Goal: Information Seeking & Learning: Learn about a topic

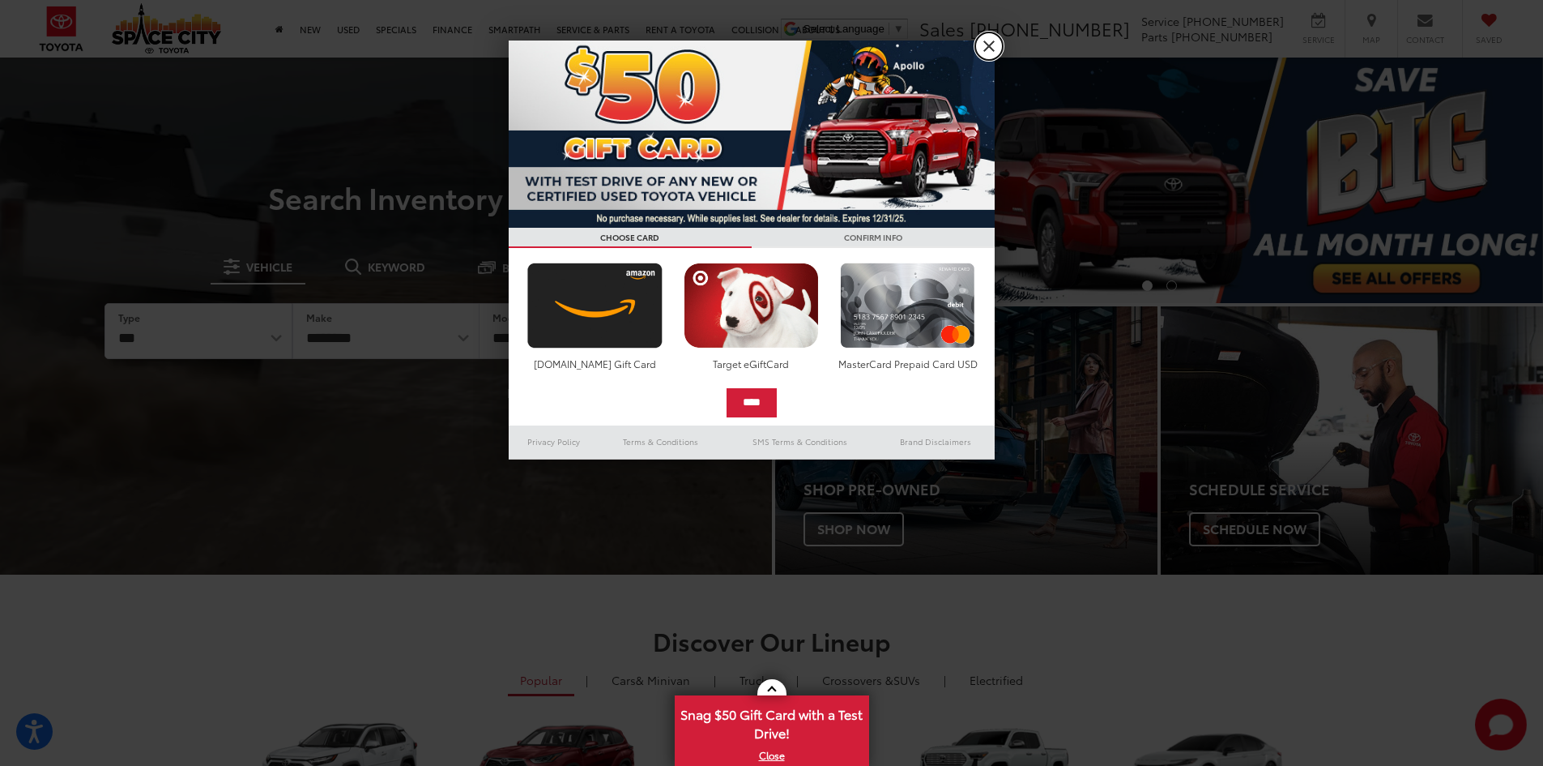
click at [987, 44] on link "X" at bounding box center [989, 46] width 28 height 28
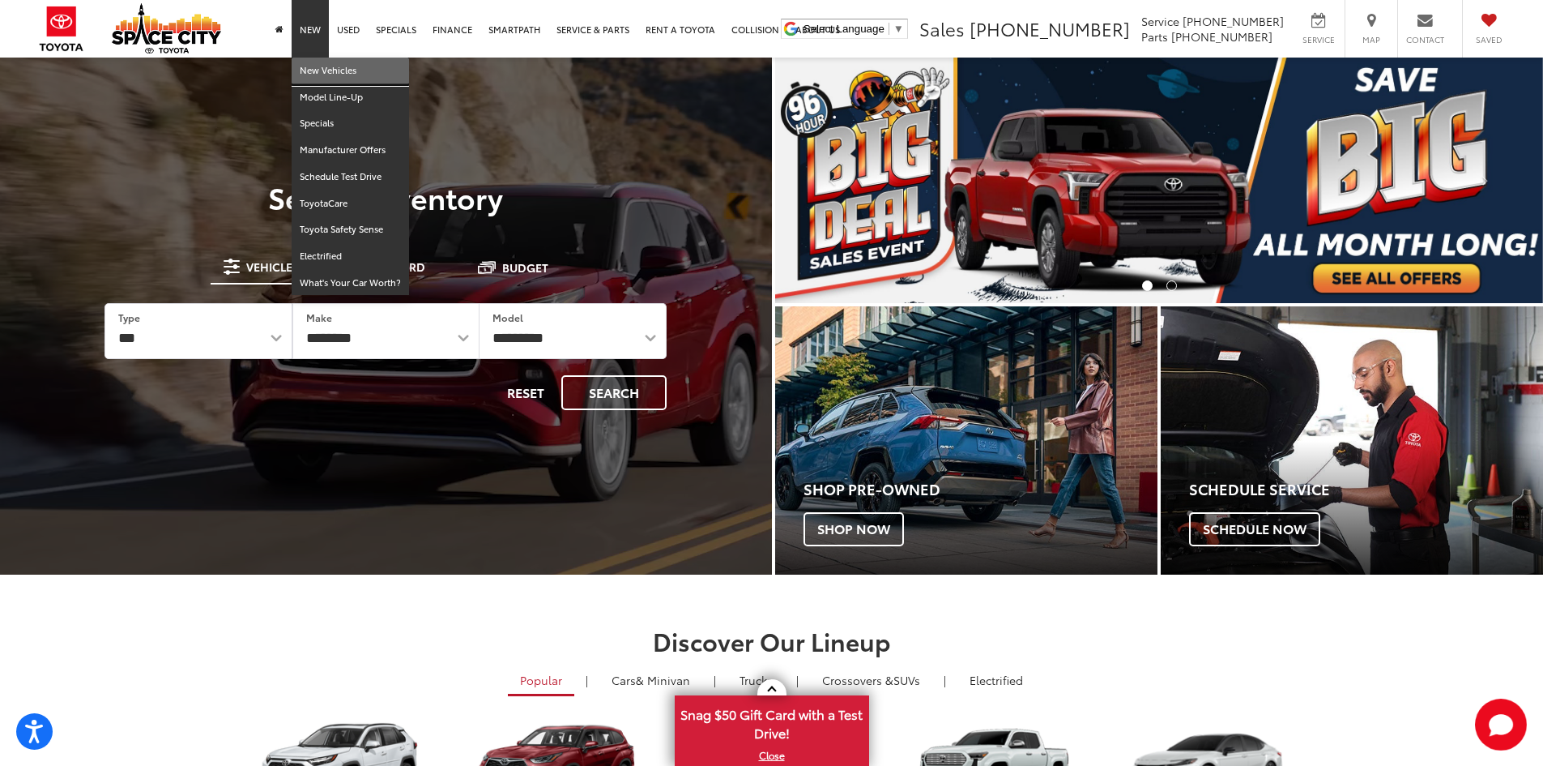
click at [322, 64] on link "New Vehicles" at bounding box center [350, 71] width 117 height 27
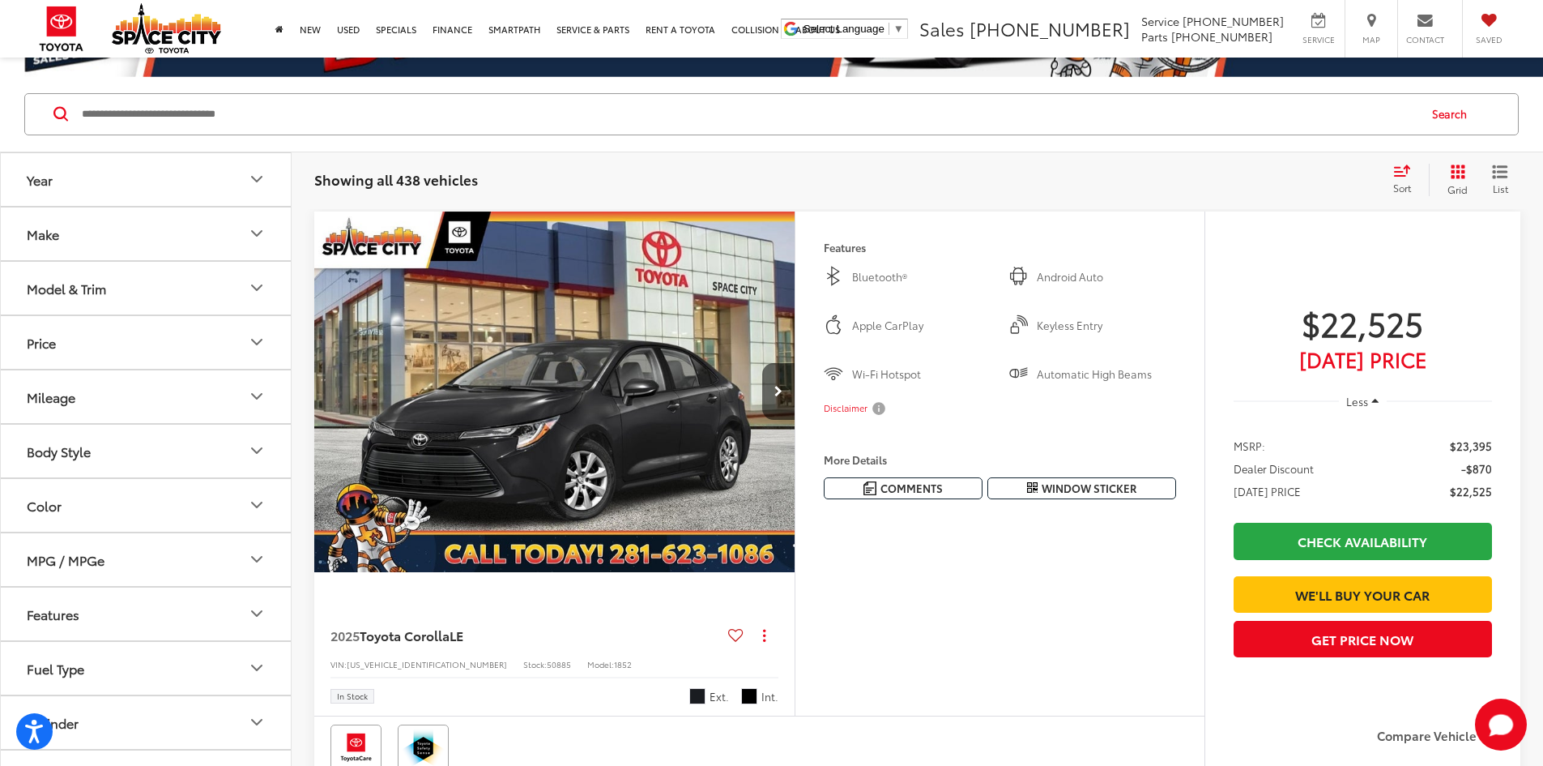
scroll to position [162, 0]
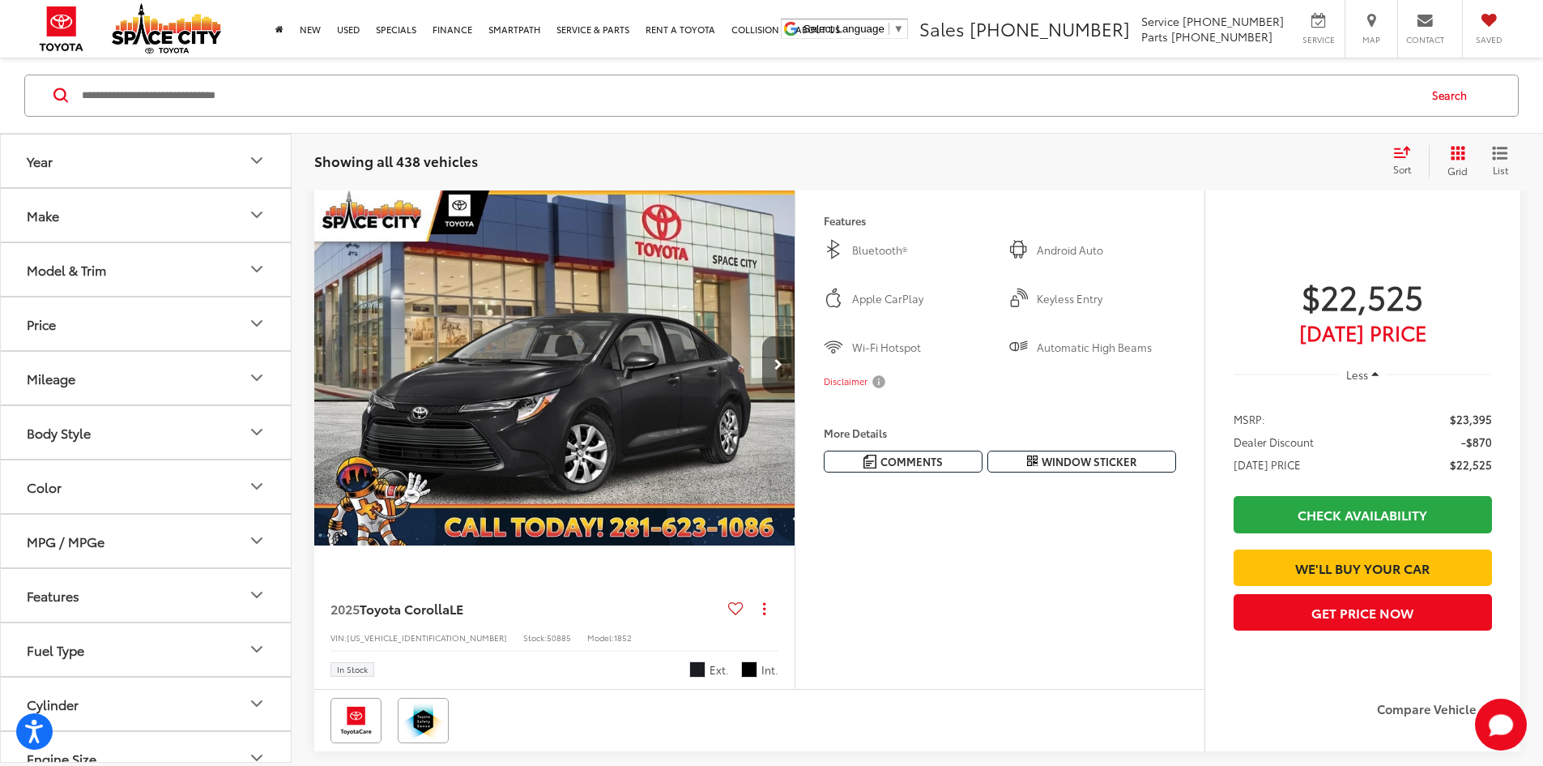
click at [783, 370] on icon "Next image" at bounding box center [778, 364] width 8 height 11
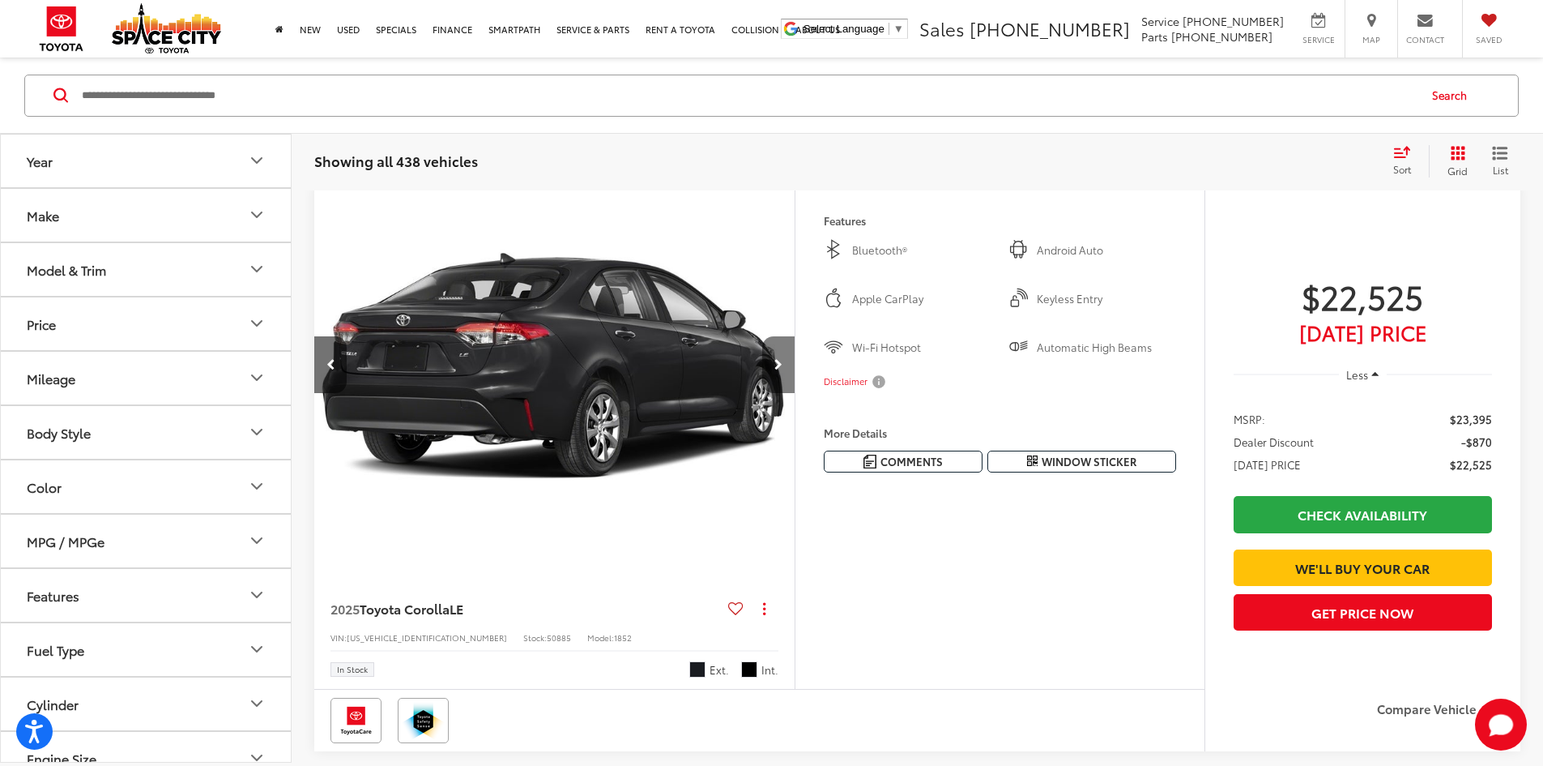
scroll to position [0, 614]
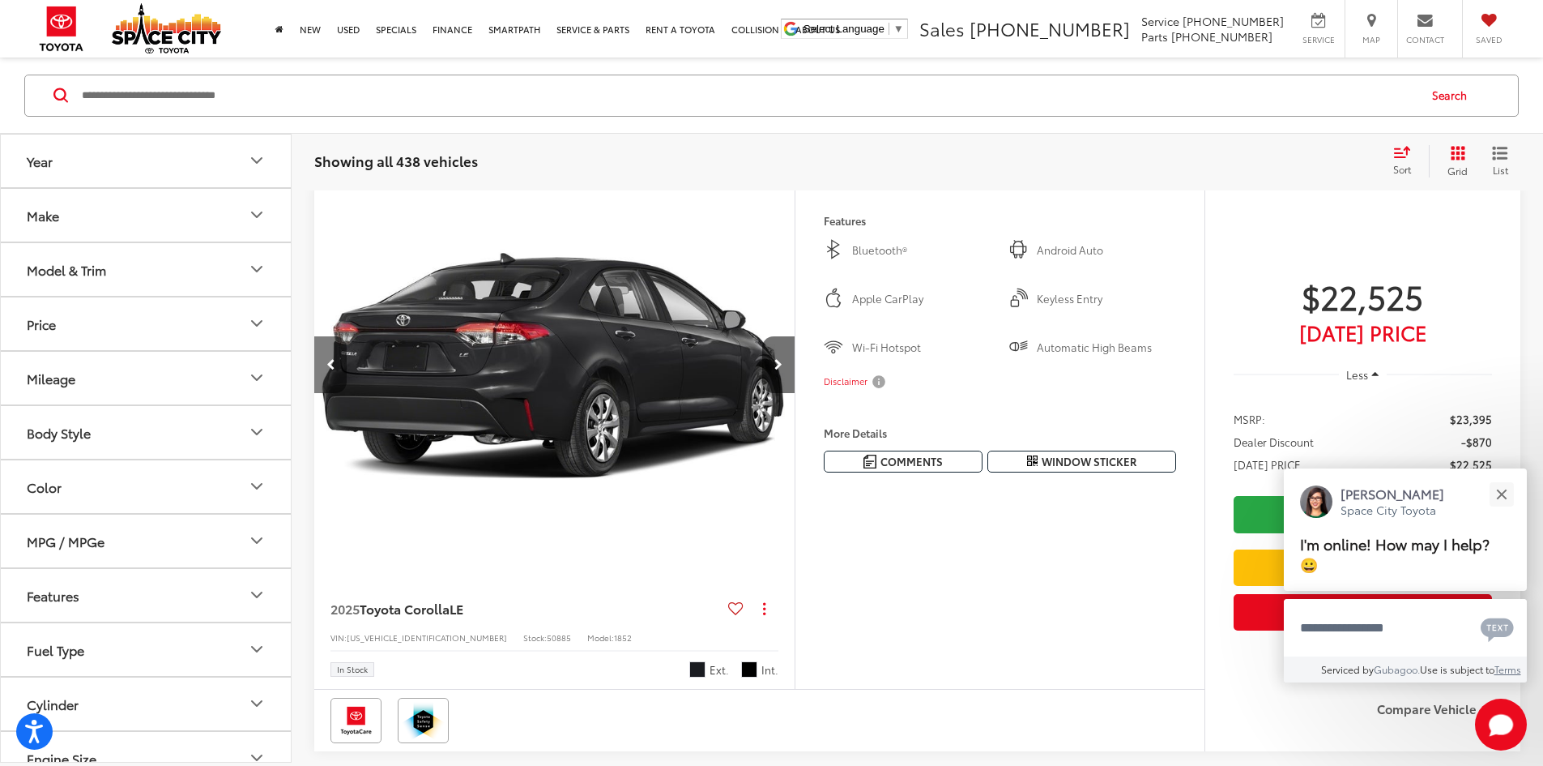
click at [323, 393] on button "Previous image" at bounding box center [330, 364] width 32 height 57
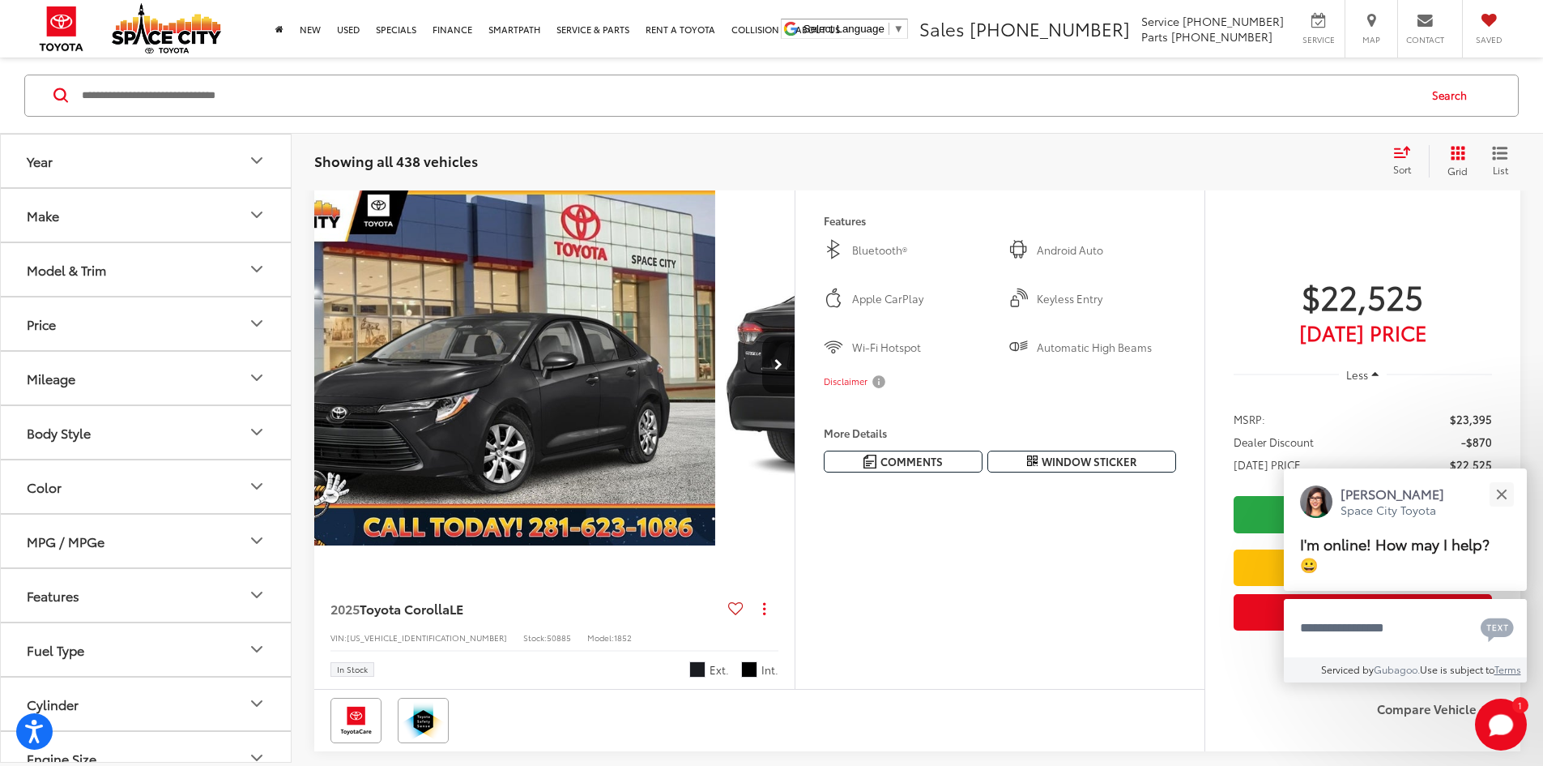
scroll to position [0, 0]
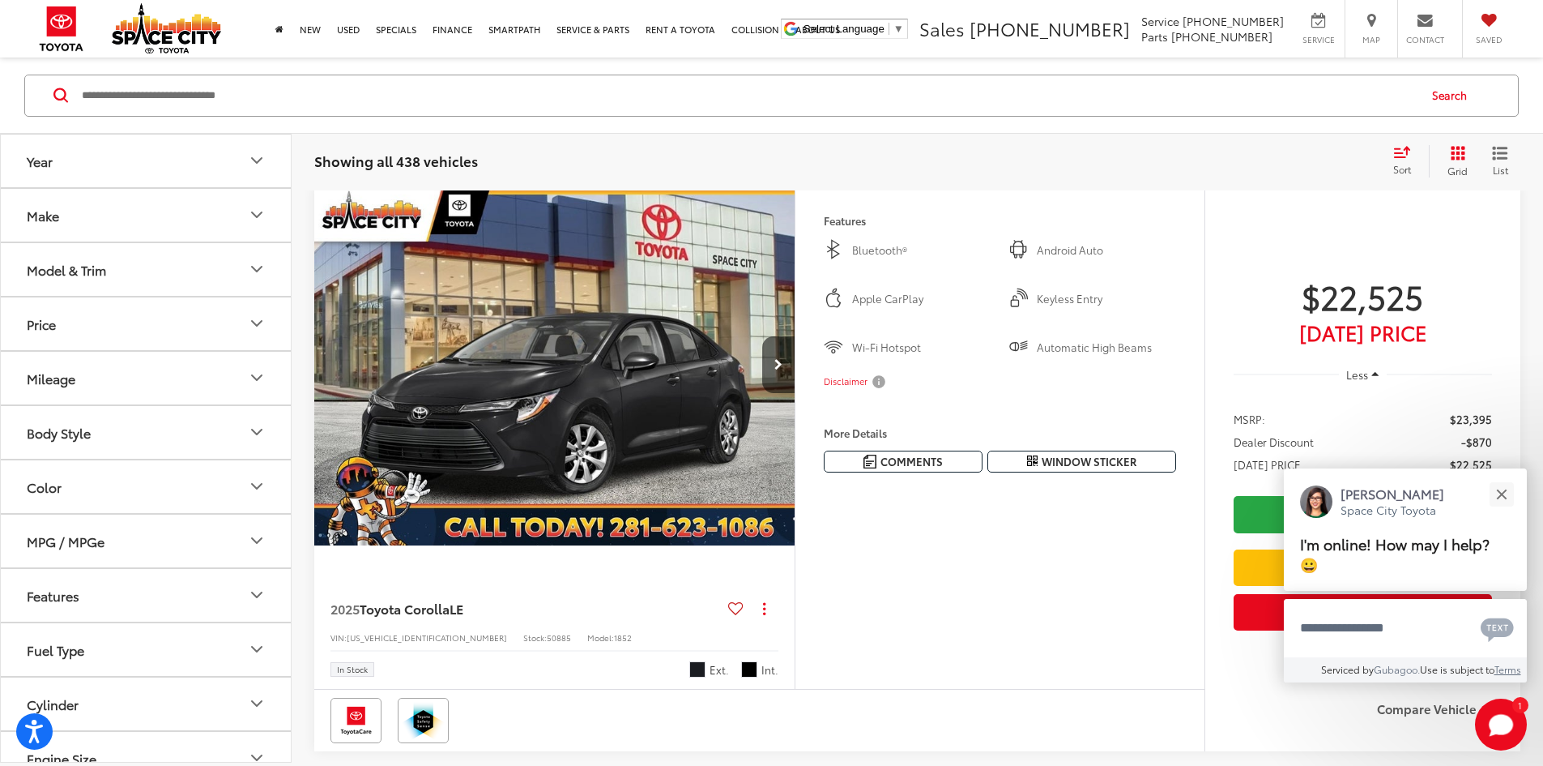
click at [60, 159] on button "Year" at bounding box center [147, 160] width 292 height 53
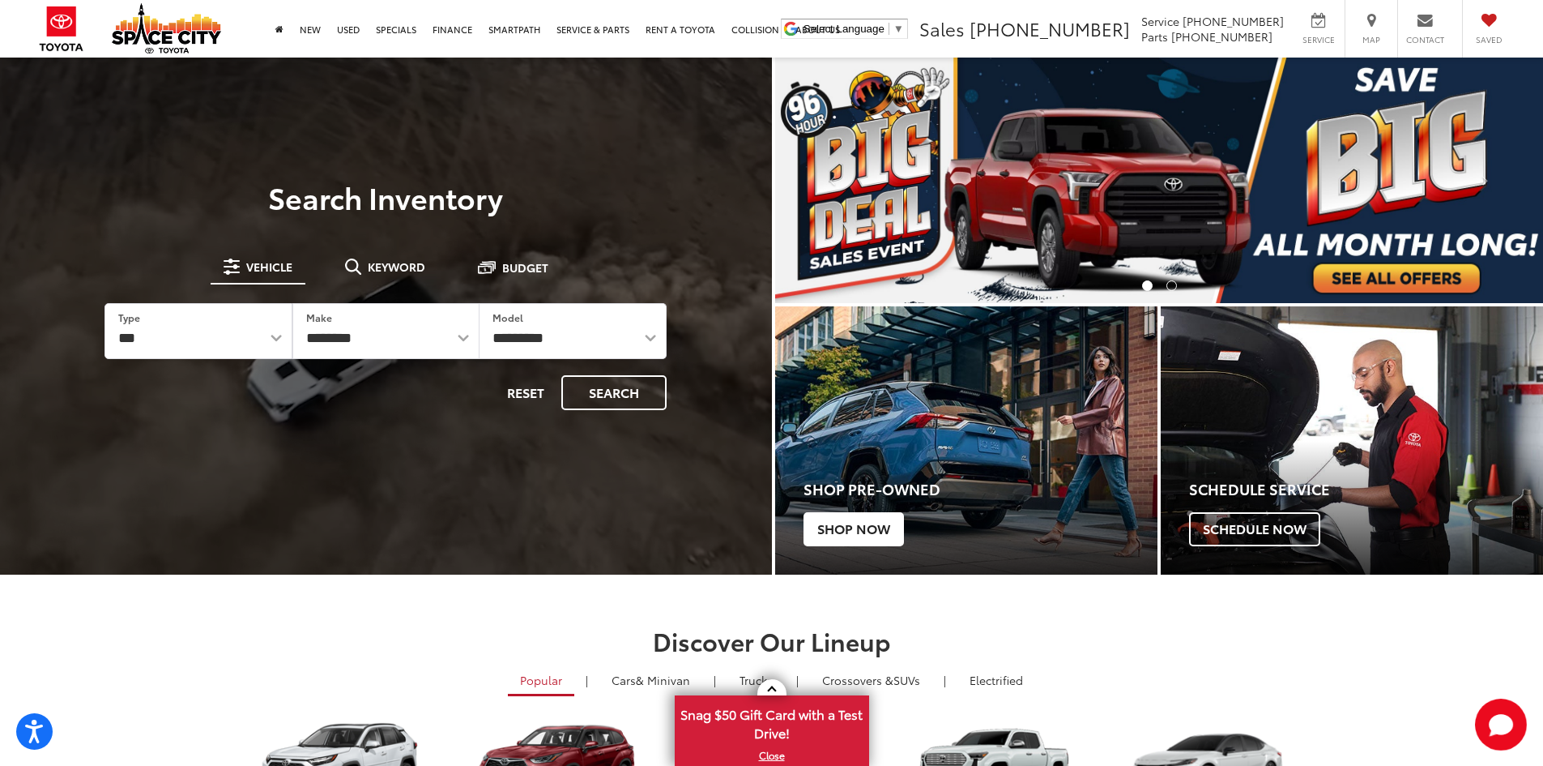
drag, startPoint x: 695, startPoint y: 488, endPoint x: 794, endPoint y: 497, distance: 99.2
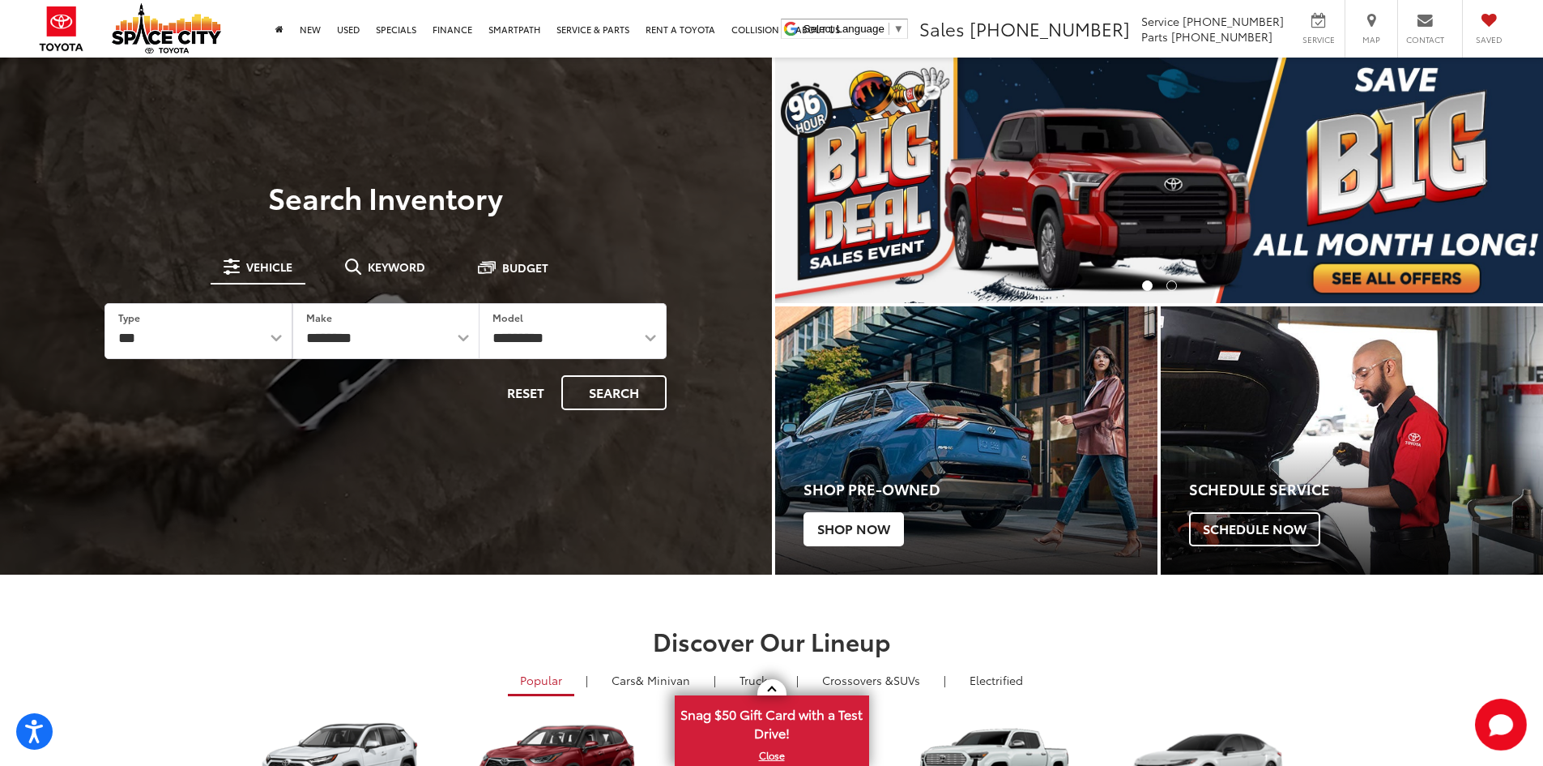
click at [768, 486] on div "**********" at bounding box center [386, 377] width 772 height 393
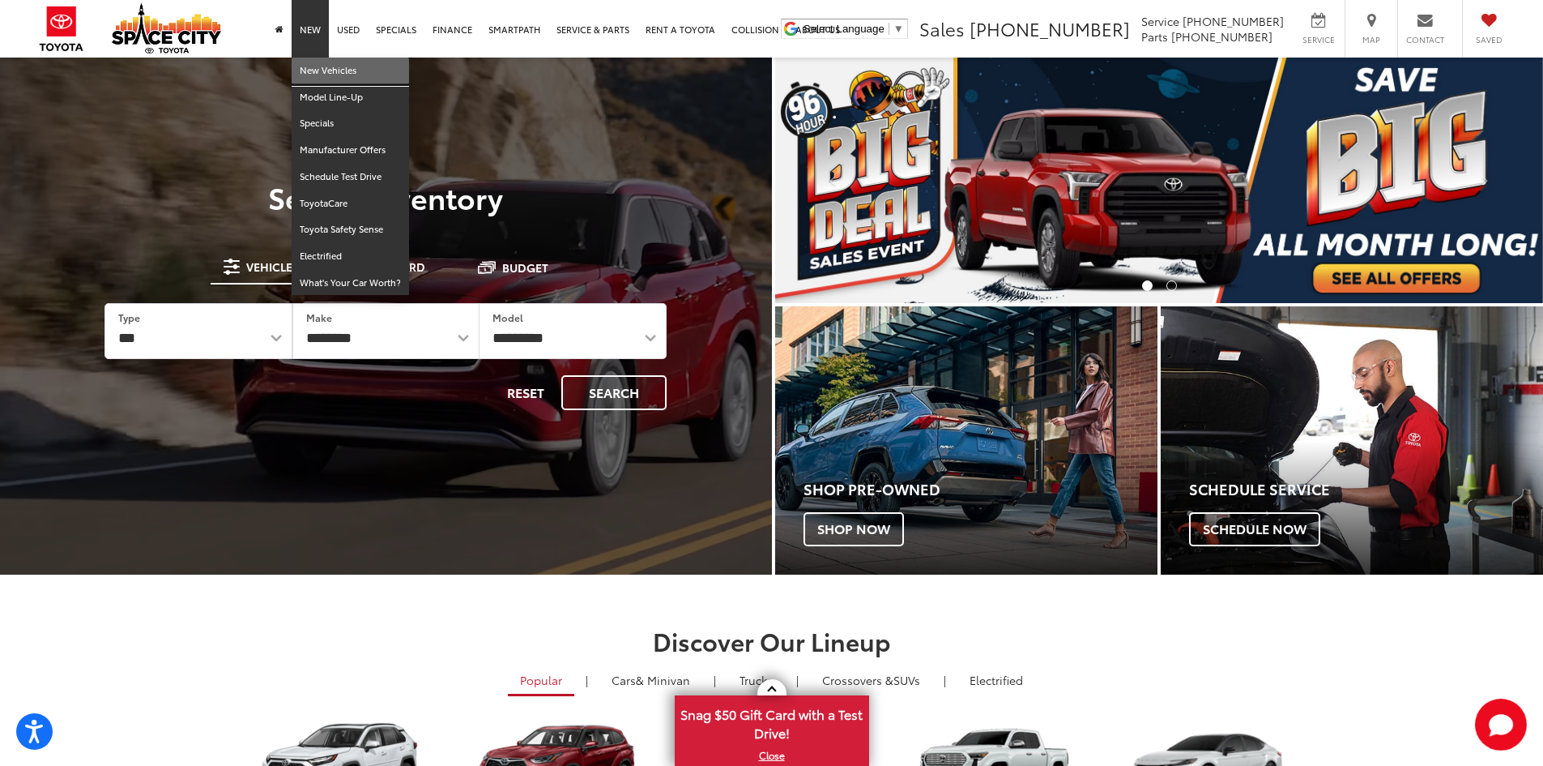
click at [319, 66] on link "New Vehicles" at bounding box center [350, 71] width 117 height 27
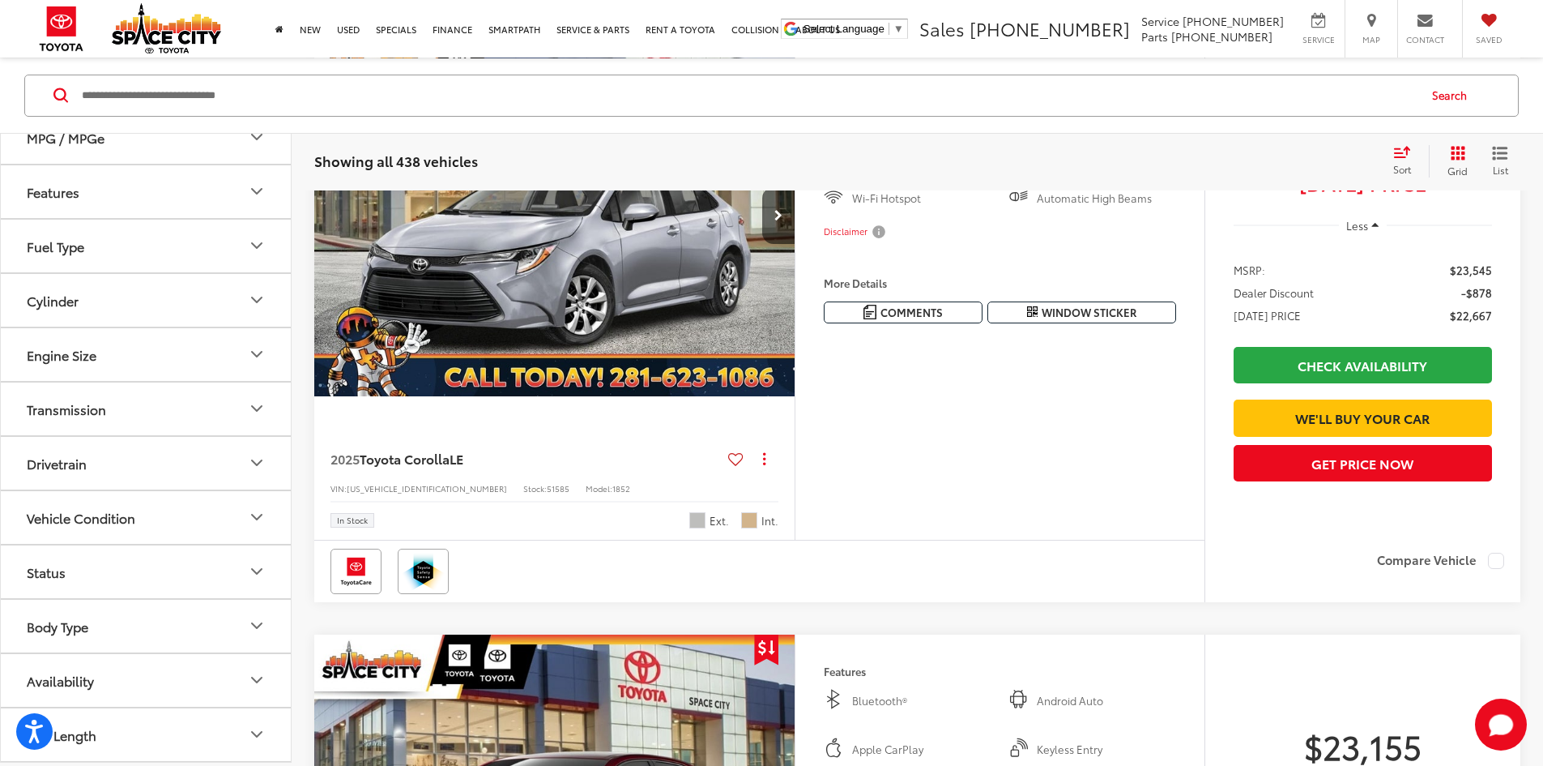
scroll to position [972, 0]
